Goal: Navigation & Orientation: Find specific page/section

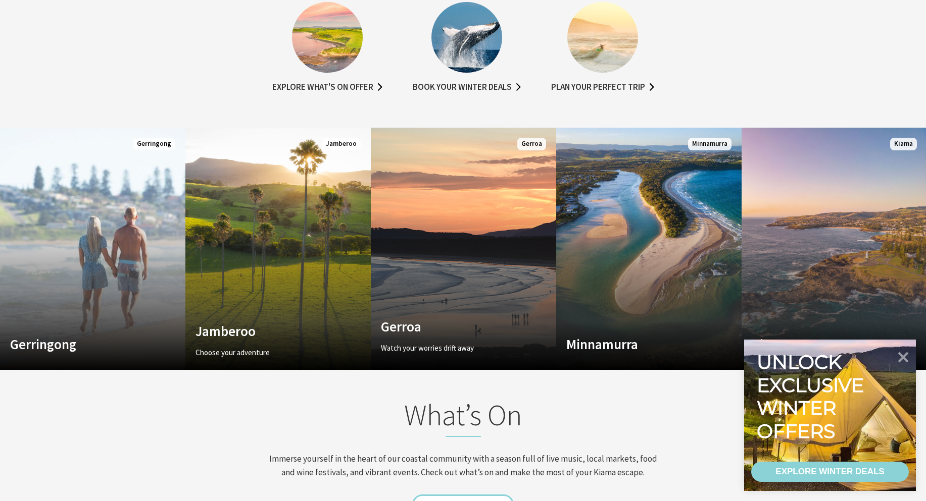
scroll to position [589, 0]
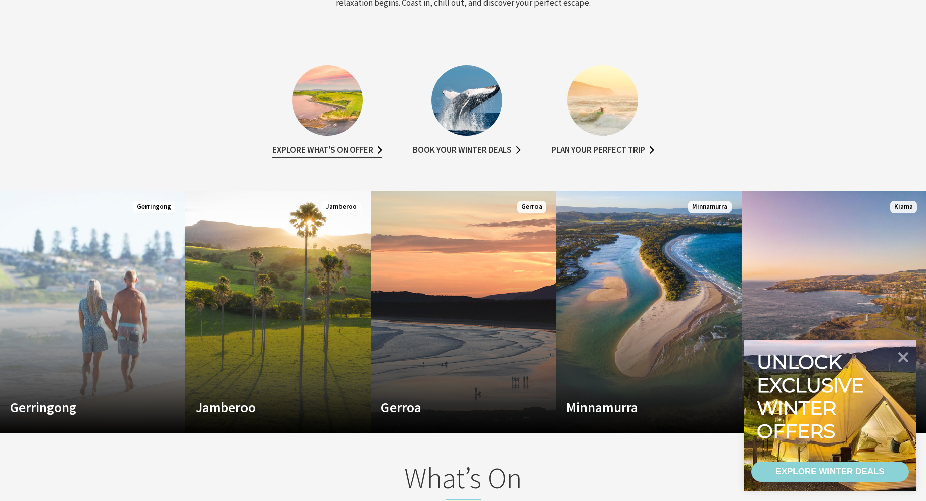
click at [347, 151] on link "Explore what's on offer" at bounding box center [327, 150] width 110 height 15
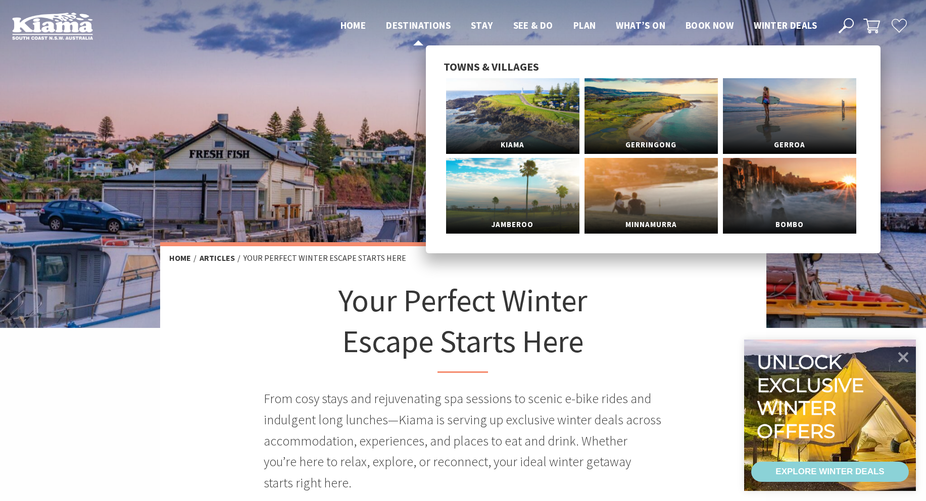
click at [421, 29] on span "Destinations" at bounding box center [418, 25] width 65 height 12
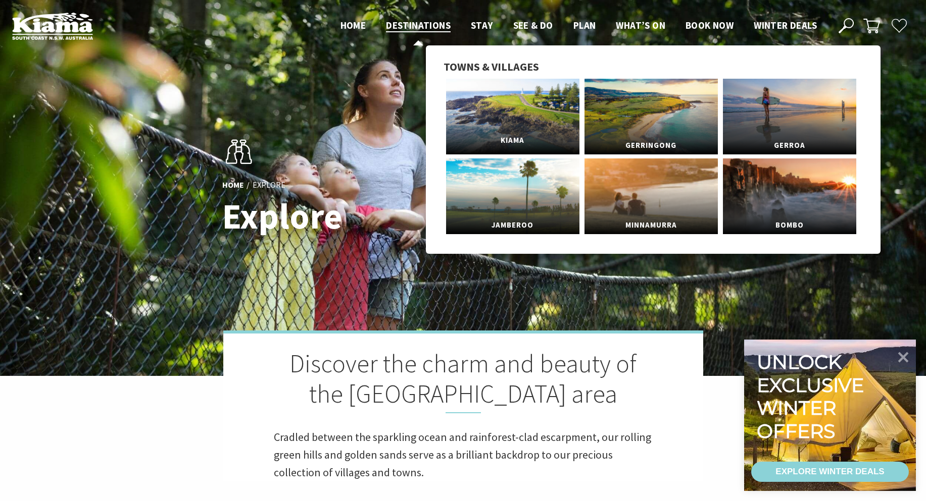
click at [520, 119] on link "Kiama" at bounding box center [512, 117] width 133 height 76
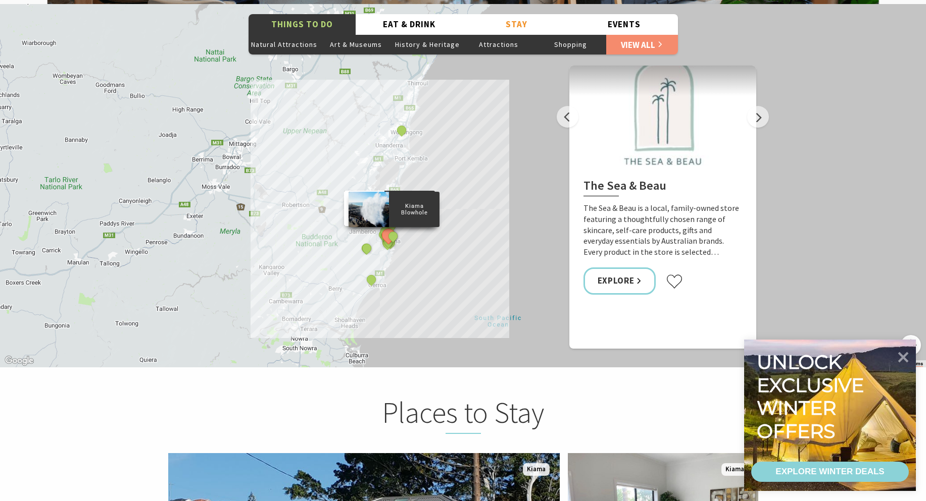
scroll to position [1868, 0]
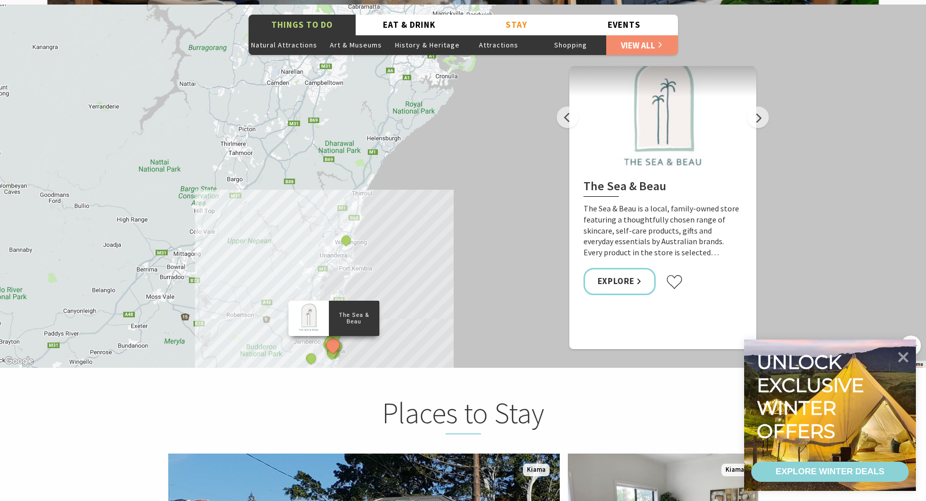
drag, startPoint x: 406, startPoint y: 141, endPoint x: 349, endPoint y: 236, distance: 110.1
click at [349, 248] on div "The Sea & Beau Hoddles Track, Kiama Kiama Ceramic Art Studio - Teaching and Mak…" at bounding box center [463, 187] width 926 height 364
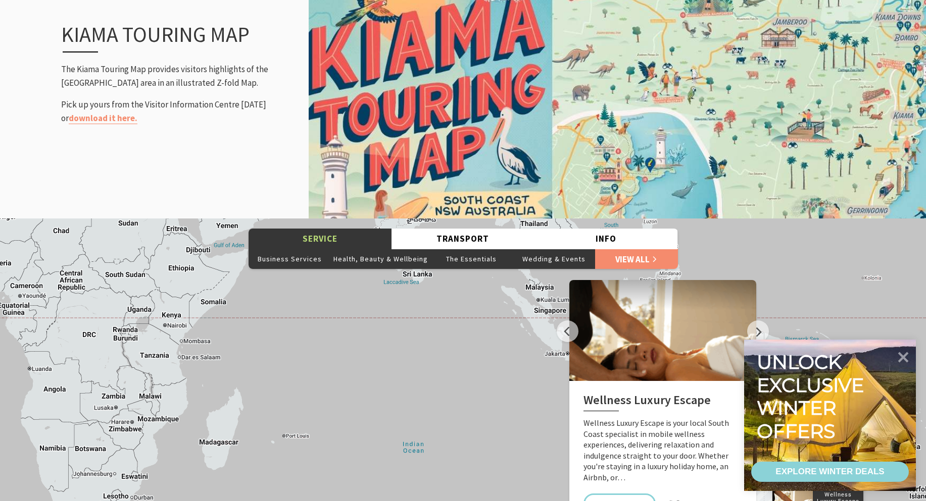
scroll to position [1430, 0]
